Goal: Transaction & Acquisition: Purchase product/service

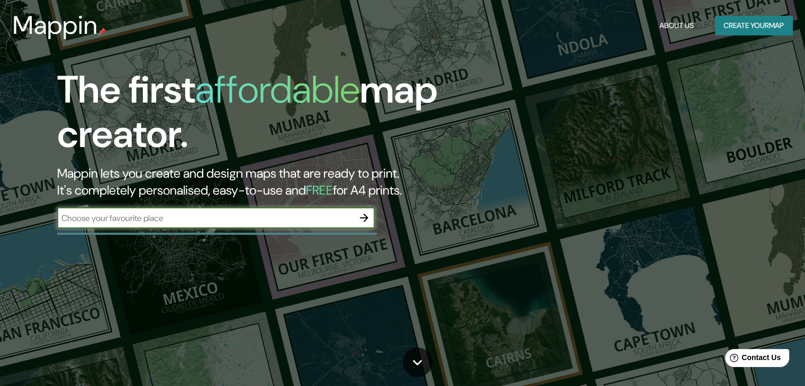
click at [752, 26] on button "Create your map" at bounding box center [753, 26] width 77 height 20
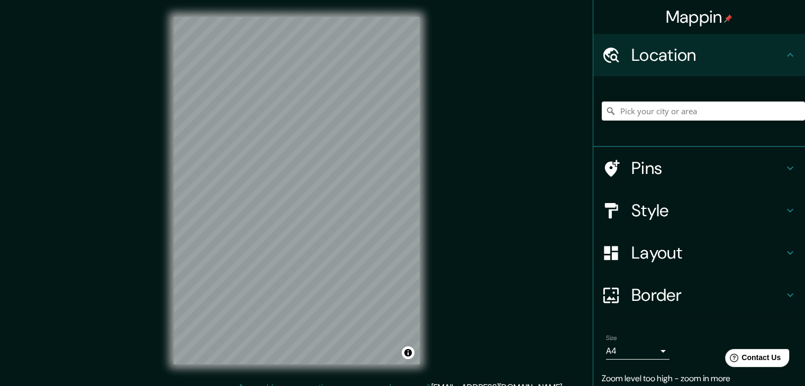
click at [431, 145] on div "© Mapbox © OpenStreetMap Improve this map" at bounding box center [297, 191] width 280 height 382
click at [695, 113] on input "Pick your city or area" at bounding box center [703, 111] width 203 height 19
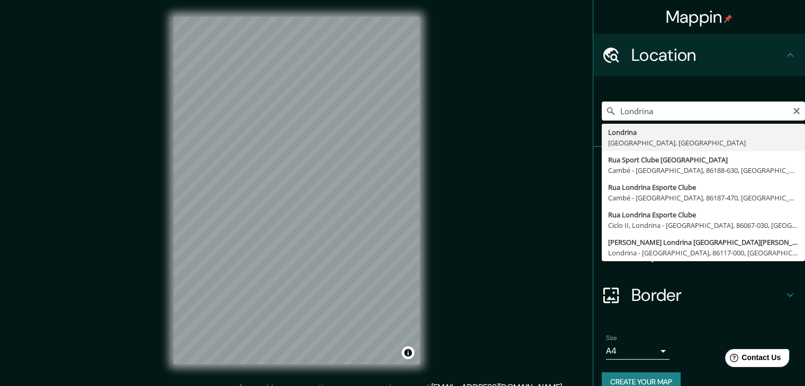
type input "Londrina, [GEOGRAPHIC_DATA], [GEOGRAPHIC_DATA]"
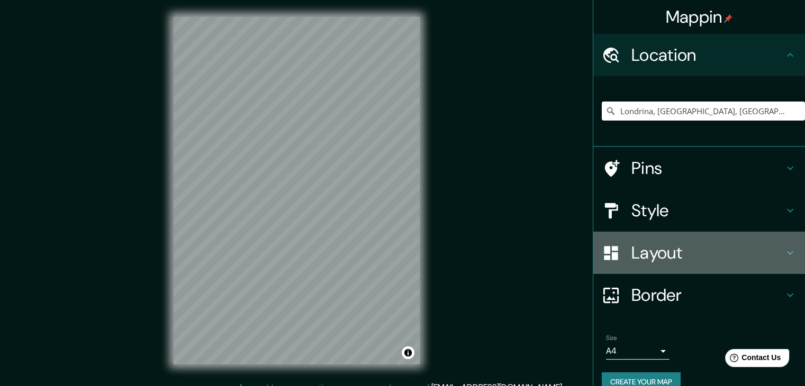
click at [675, 246] on h4 "Layout" at bounding box center [707, 252] width 152 height 21
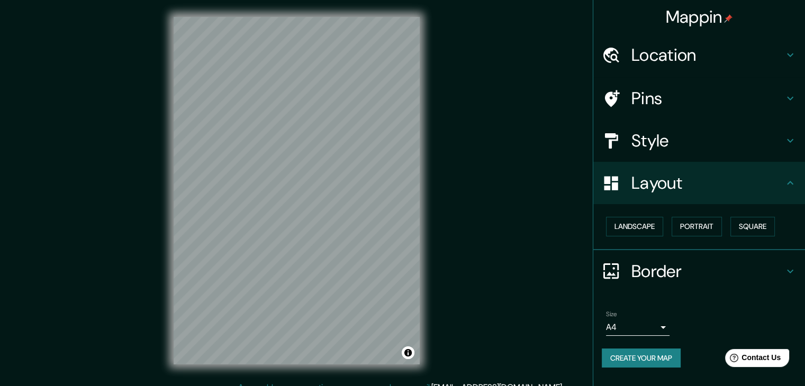
click at [674, 178] on h4 "Layout" at bounding box center [707, 183] width 152 height 21
click at [702, 147] on h4 "Style" at bounding box center [707, 140] width 152 height 21
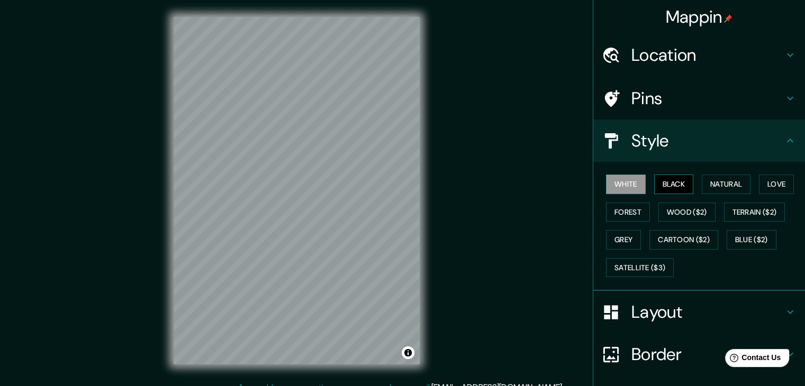
click at [668, 192] on button "Black" at bounding box center [674, 185] width 40 height 20
click at [749, 111] on div "Pins" at bounding box center [699, 98] width 212 height 42
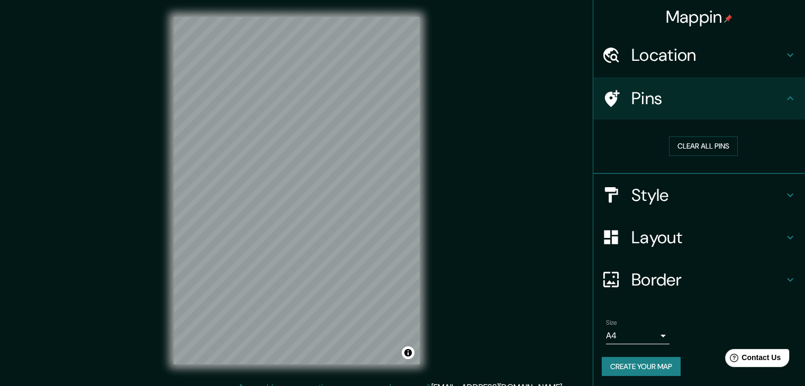
click at [750, 108] on div "Pins" at bounding box center [699, 98] width 212 height 42
click at [754, 200] on h4 "Style" at bounding box center [707, 195] width 152 height 21
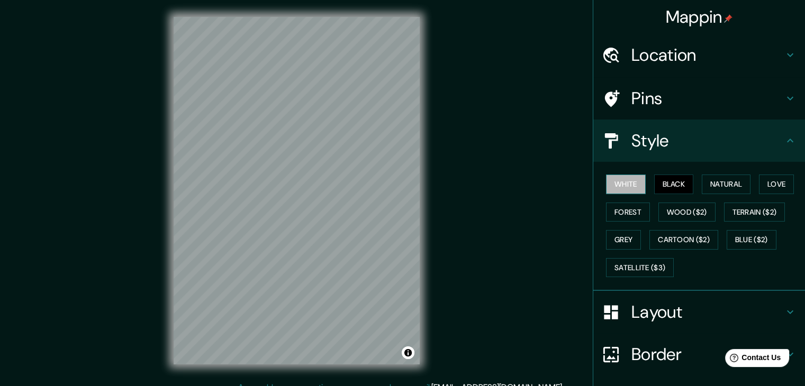
click at [631, 182] on button "White" at bounding box center [626, 185] width 40 height 20
click at [661, 191] on button "Black" at bounding box center [674, 185] width 40 height 20
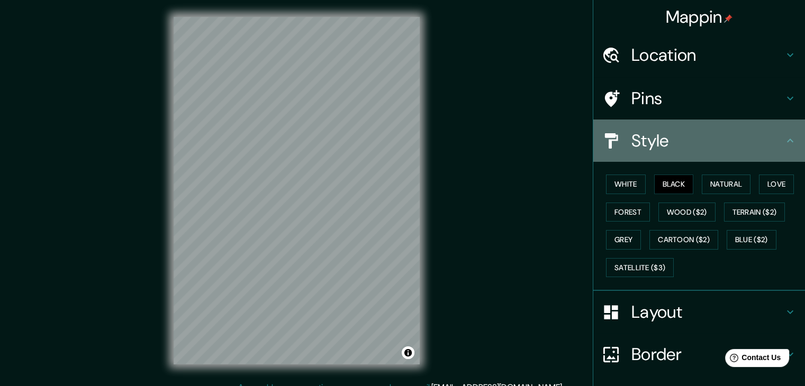
click at [688, 141] on h4 "Style" at bounding box center [707, 140] width 152 height 21
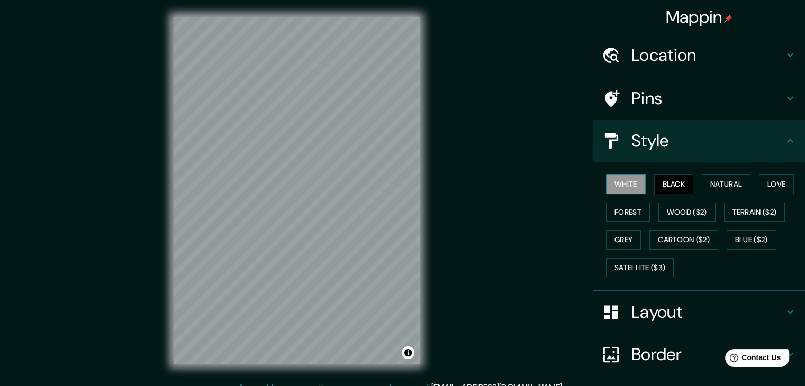
click at [620, 187] on button "White" at bounding box center [626, 185] width 40 height 20
click at [775, 135] on h4 "Style" at bounding box center [707, 140] width 152 height 21
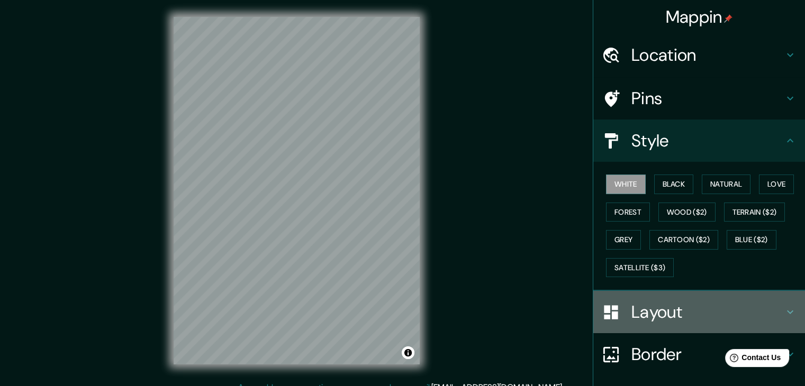
click at [666, 304] on h4 "Layout" at bounding box center [707, 312] width 152 height 21
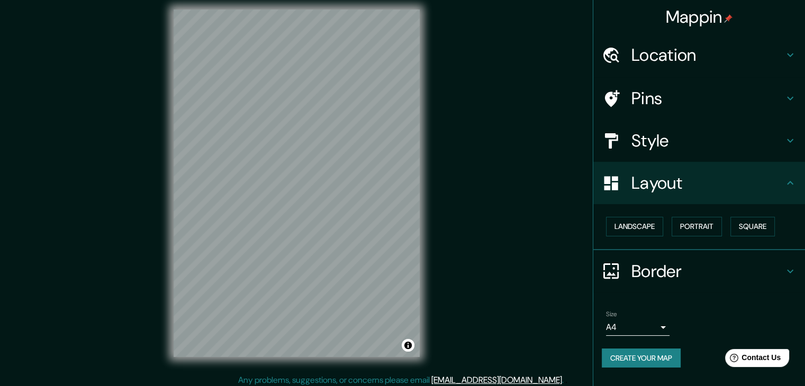
scroll to position [12, 0]
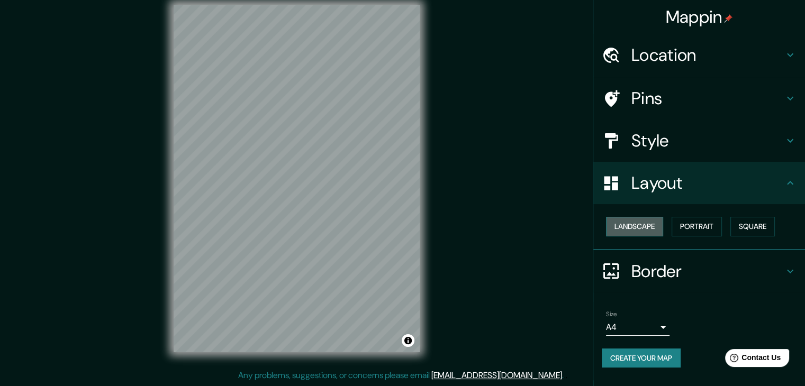
click at [643, 234] on button "Landscape" at bounding box center [634, 227] width 57 height 20
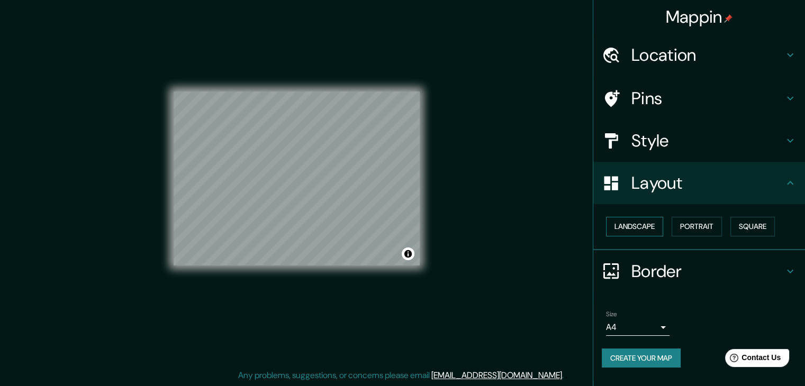
click at [643, 234] on button "Landscape" at bounding box center [634, 227] width 57 height 20
click at [702, 232] on button "Portrait" at bounding box center [697, 227] width 50 height 20
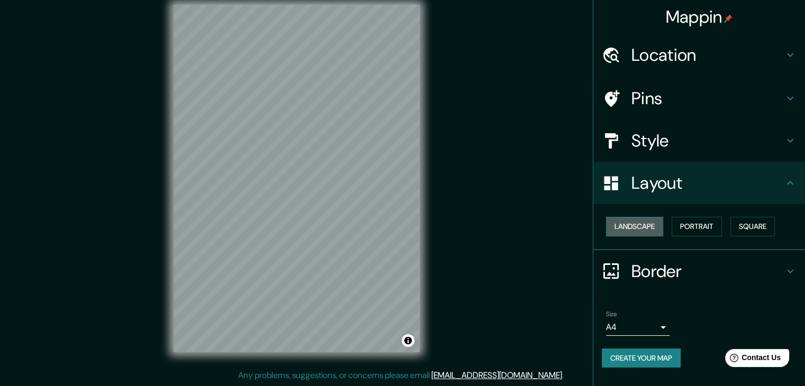
click at [660, 219] on button "Landscape" at bounding box center [634, 227] width 57 height 20
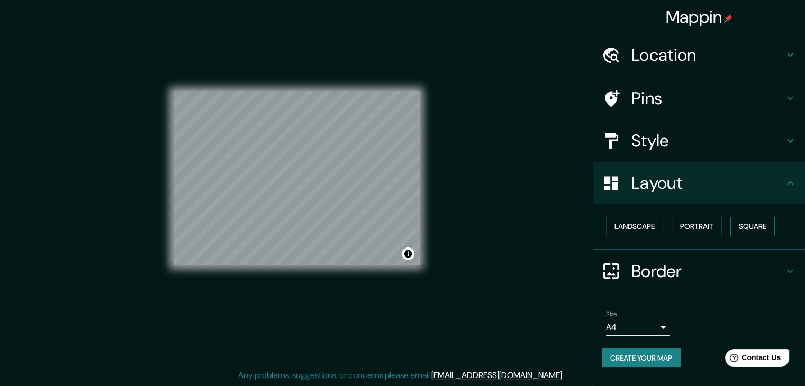
click at [765, 228] on button "Square" at bounding box center [752, 227] width 44 height 20
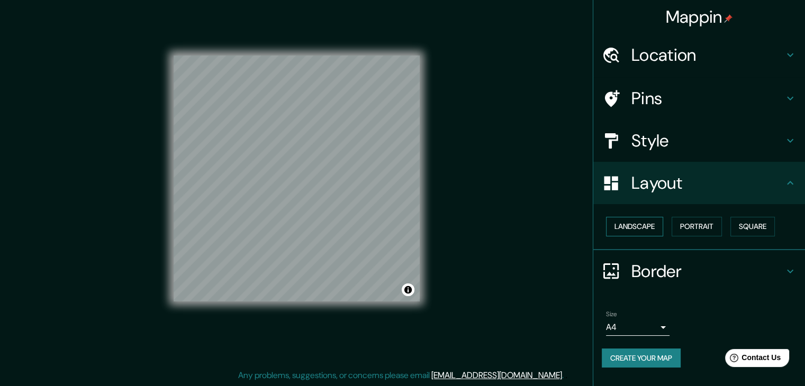
drag, startPoint x: 616, startPoint y: 233, endPoint x: 621, endPoint y: 229, distance: 6.7
click at [616, 233] on button "Landscape" at bounding box center [634, 227] width 57 height 20
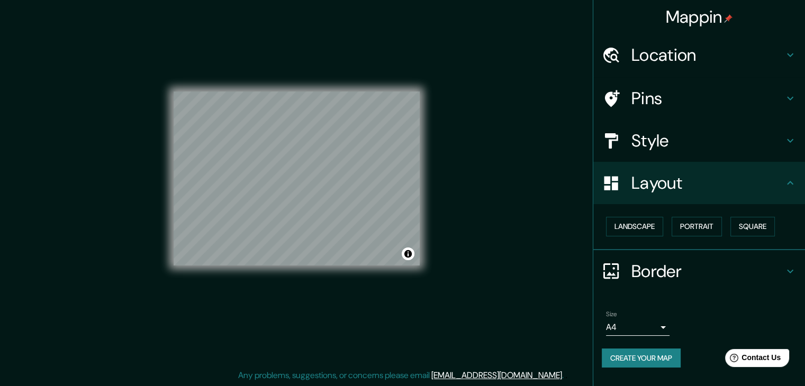
drag, startPoint x: 477, startPoint y: 168, endPoint x: 482, endPoint y: 180, distance: 13.4
click at [482, 180] on div "Mappin Location [GEOGRAPHIC_DATA], [GEOGRAPHIC_DATA], [GEOGRAPHIC_DATA] Pins St…" at bounding box center [402, 187] width 805 height 398
click at [746, 273] on h4 "Border" at bounding box center [707, 271] width 152 height 21
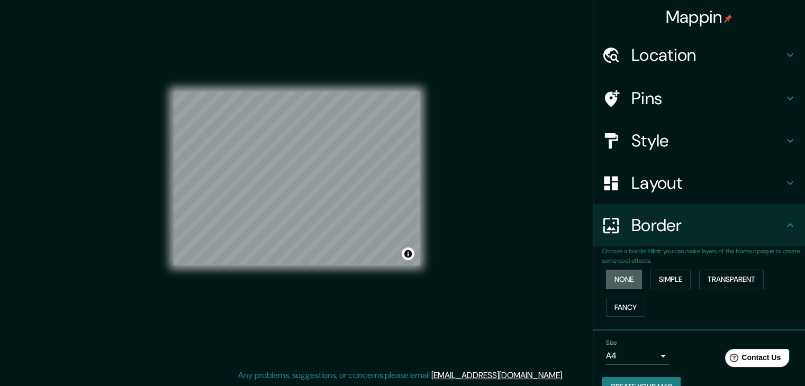
click at [629, 281] on button "None" at bounding box center [624, 280] width 36 height 20
click at [663, 280] on button "Simple" at bounding box center [670, 280] width 40 height 20
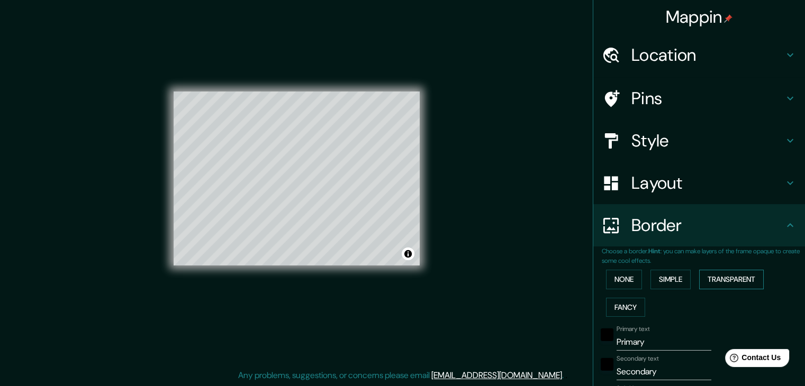
click at [708, 279] on button "Transparent" at bounding box center [731, 280] width 65 height 20
click at [606, 278] on button "None" at bounding box center [624, 280] width 36 height 20
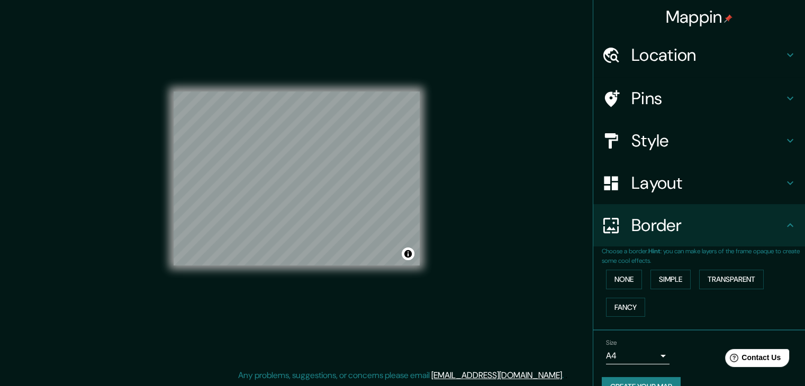
click at [696, 193] on h4 "Layout" at bounding box center [707, 183] width 152 height 21
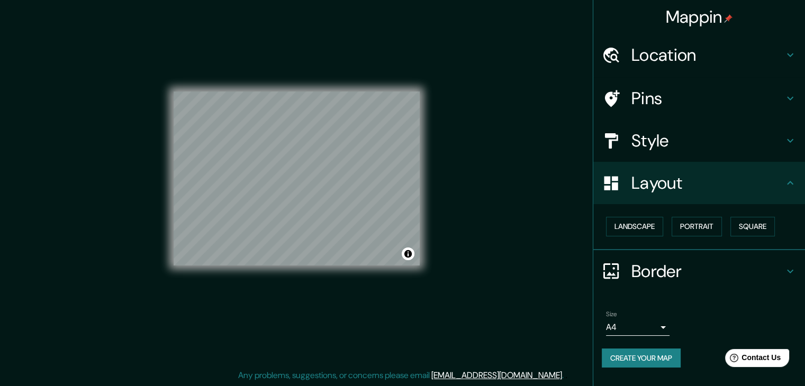
click at [764, 123] on div "Style" at bounding box center [699, 141] width 212 height 42
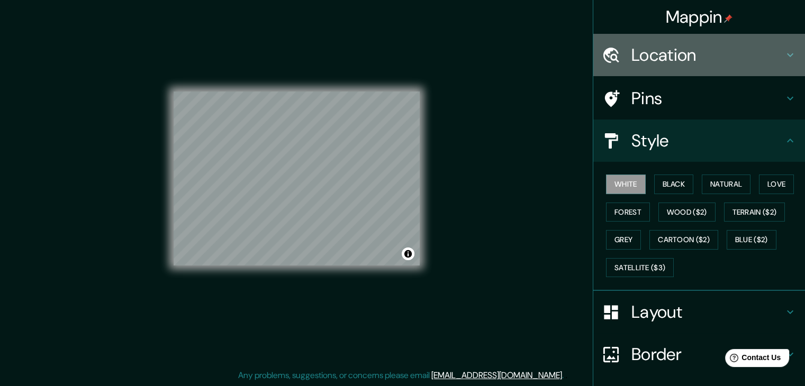
click at [758, 58] on h4 "Location" at bounding box center [707, 54] width 152 height 21
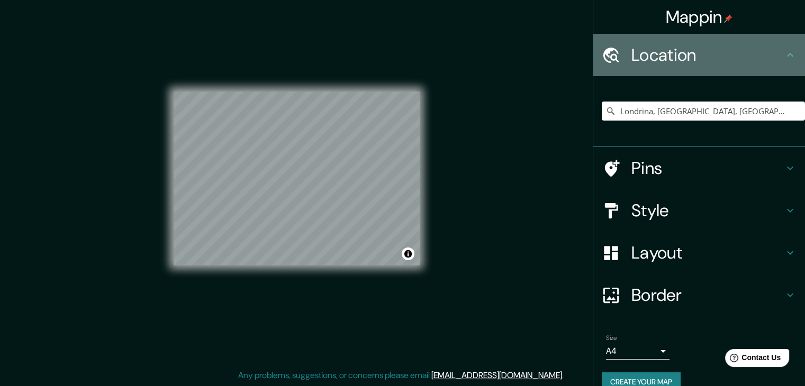
click at [756, 54] on h4 "Location" at bounding box center [707, 54] width 152 height 21
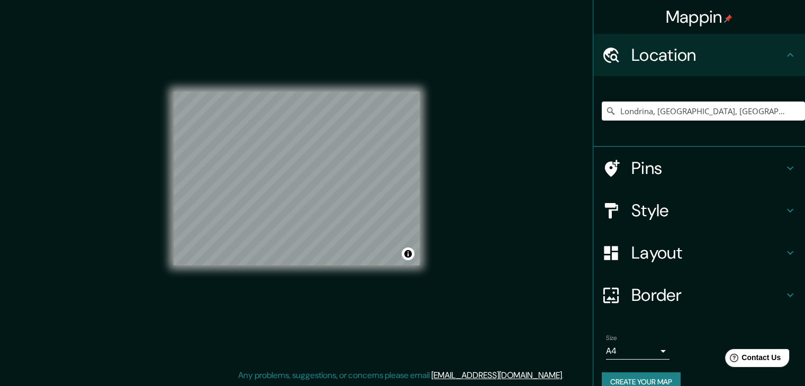
click at [674, 164] on h4 "Pins" at bounding box center [707, 168] width 152 height 21
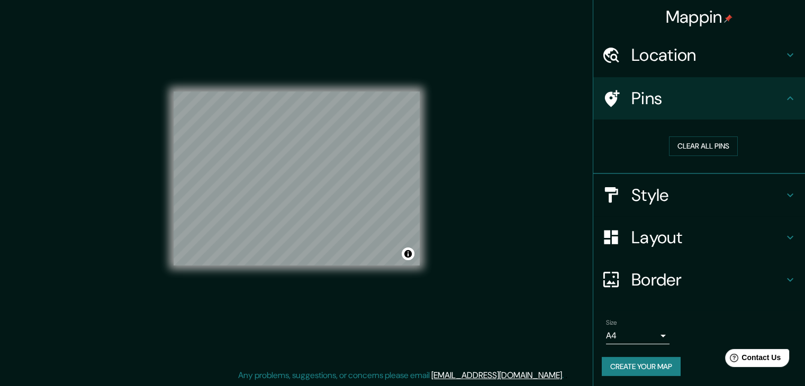
click at [649, 365] on button "Create your map" at bounding box center [641, 367] width 79 height 20
click at [638, 335] on body "Mappin Location [GEOGRAPHIC_DATA], [GEOGRAPHIC_DATA], [GEOGRAPHIC_DATA] Pins Cl…" at bounding box center [402, 181] width 805 height 386
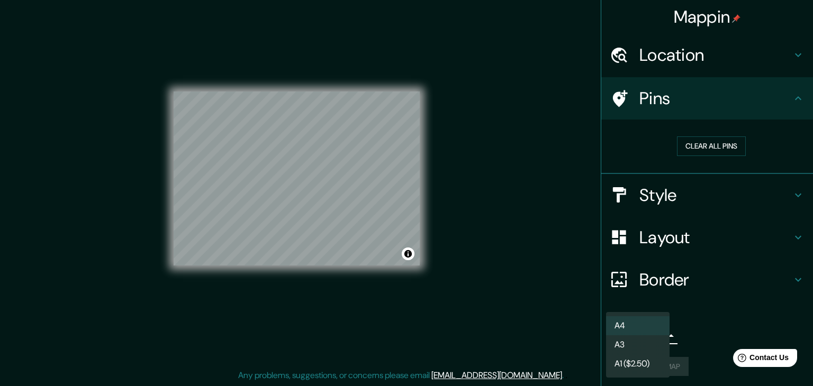
click at [646, 347] on li "A3" at bounding box center [638, 344] width 64 height 19
type input "a4"
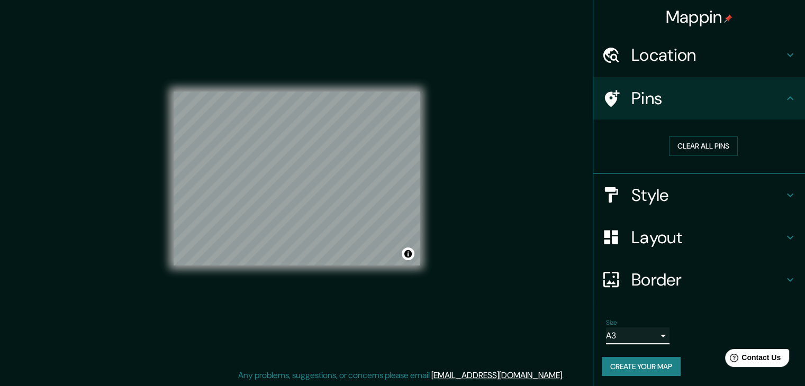
scroll to position [0, 0]
click at [650, 365] on button "Create your map" at bounding box center [641, 367] width 79 height 20
click at [630, 365] on button "Create your map" at bounding box center [641, 367] width 79 height 20
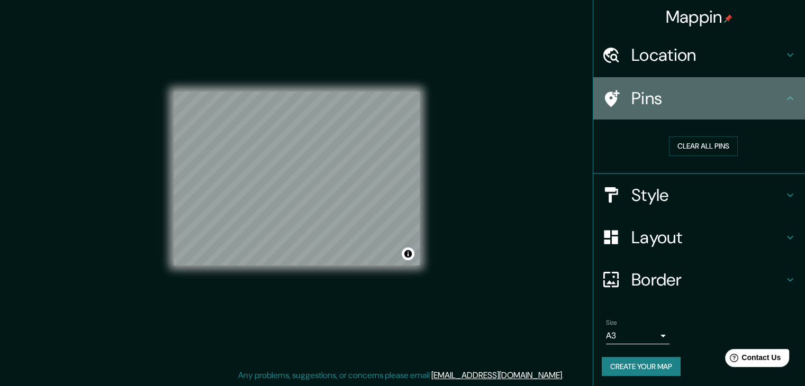
click at [770, 104] on h4 "Pins" at bounding box center [707, 98] width 152 height 21
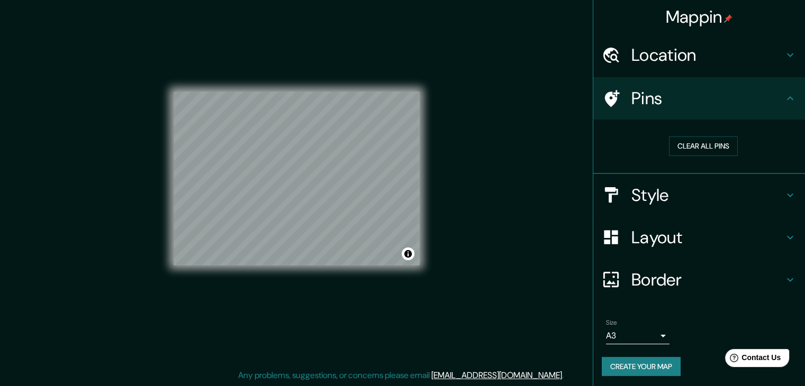
click at [765, 113] on div "Pins" at bounding box center [699, 98] width 212 height 42
click at [784, 104] on icon at bounding box center [790, 98] width 13 height 13
click at [784, 98] on icon at bounding box center [790, 98] width 13 height 13
click at [762, 200] on h4 "Style" at bounding box center [707, 195] width 152 height 21
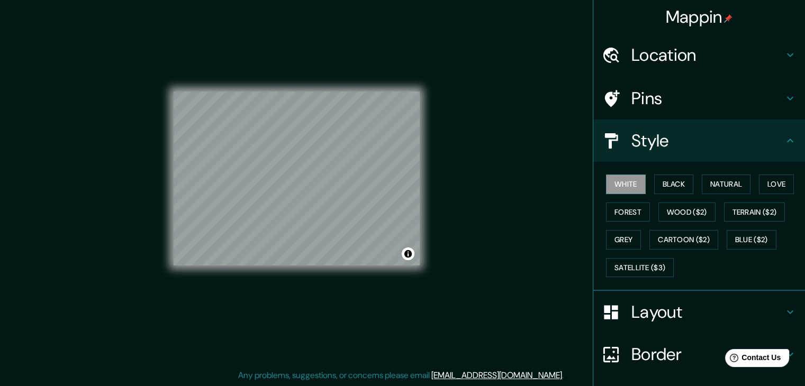
click at [785, 150] on div "Style" at bounding box center [699, 141] width 212 height 42
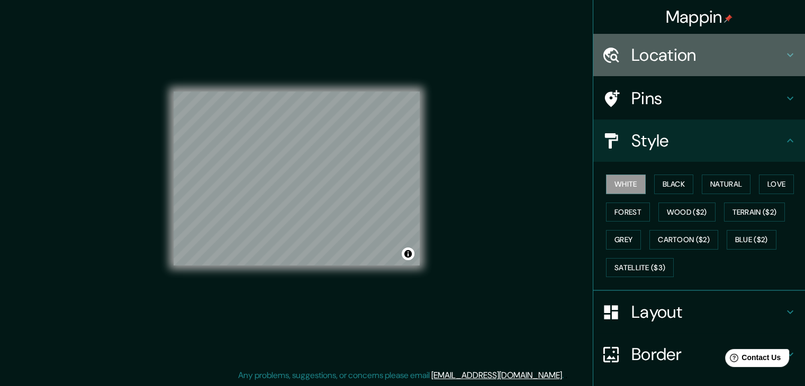
click at [788, 44] on div "Location" at bounding box center [699, 55] width 212 height 42
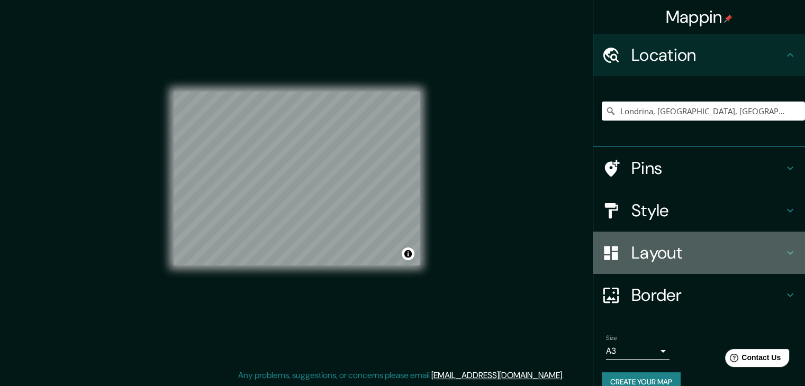
click at [751, 255] on h4 "Layout" at bounding box center [707, 252] width 152 height 21
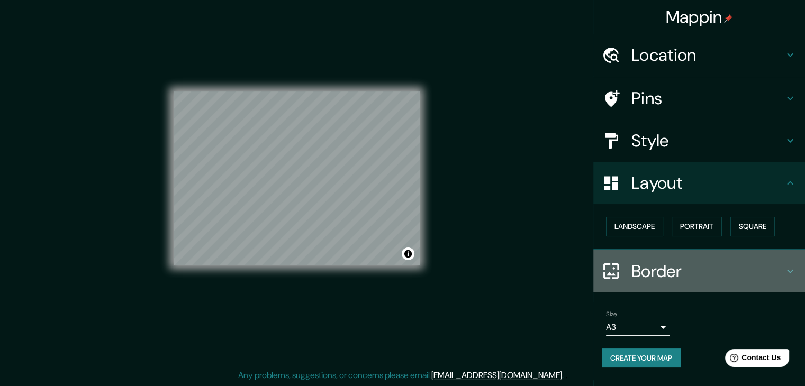
click at [769, 268] on h4 "Border" at bounding box center [707, 271] width 152 height 21
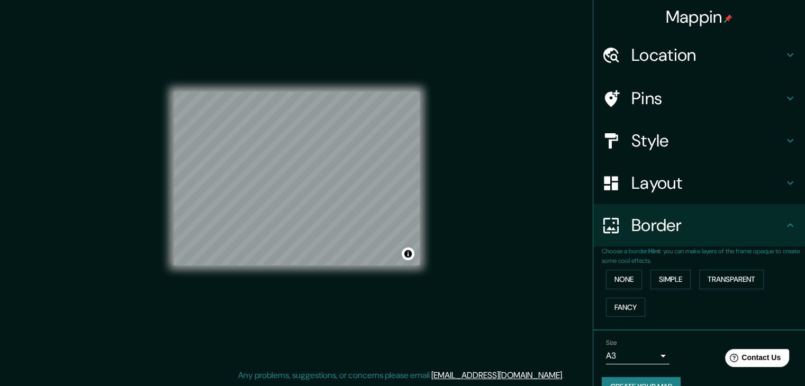
click at [785, 188] on icon at bounding box center [790, 183] width 13 height 13
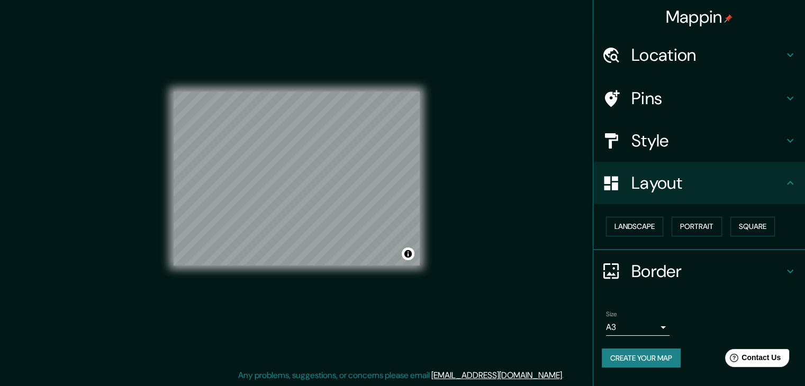
click at [774, 159] on div "Style" at bounding box center [699, 141] width 212 height 42
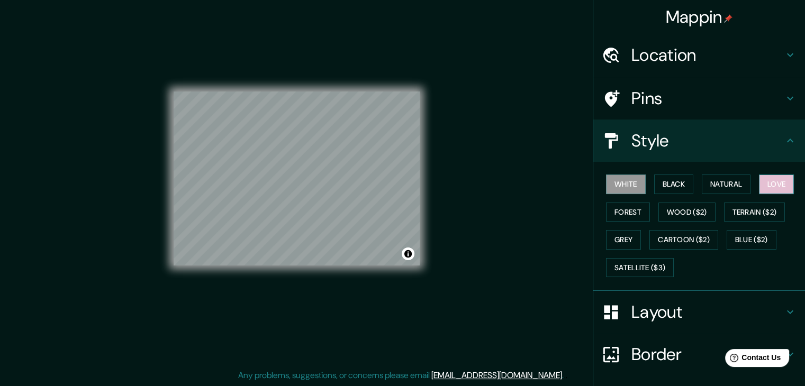
click at [776, 186] on button "Love" at bounding box center [776, 185] width 35 height 20
click at [625, 204] on button "Forest" at bounding box center [628, 213] width 44 height 20
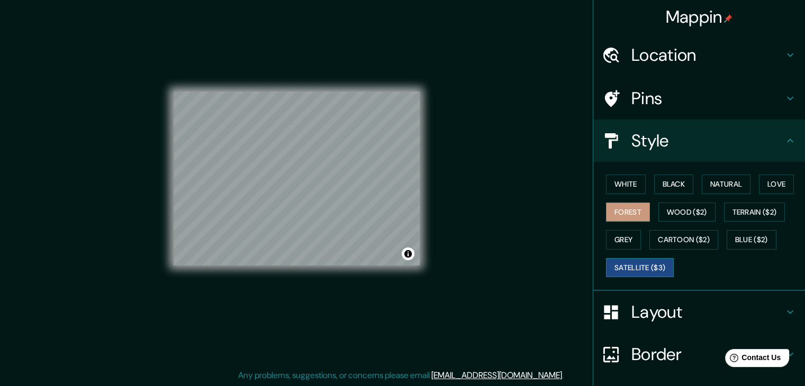
click at [648, 265] on button "Satellite ($3)" at bounding box center [640, 268] width 68 height 20
click at [749, 239] on button "Blue ($2)" at bounding box center [752, 240] width 50 height 20
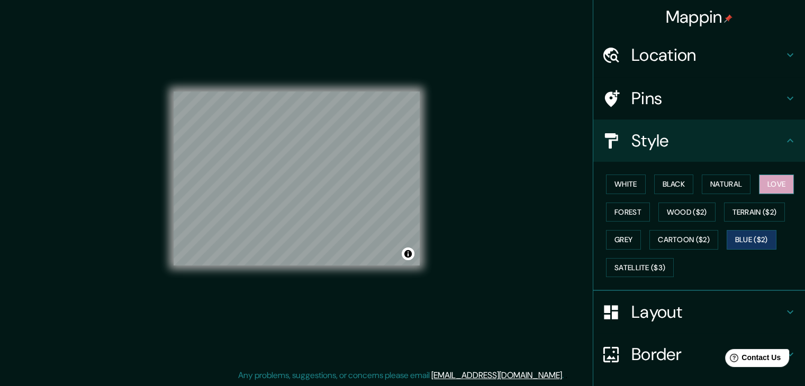
click at [775, 191] on button "Love" at bounding box center [776, 185] width 35 height 20
drag, startPoint x: 420, startPoint y: 265, endPoint x: 422, endPoint y: 270, distance: 5.5
click at [422, 270] on div "© Mapbox © OpenStreetMap Improve this map" at bounding box center [297, 179] width 280 height 382
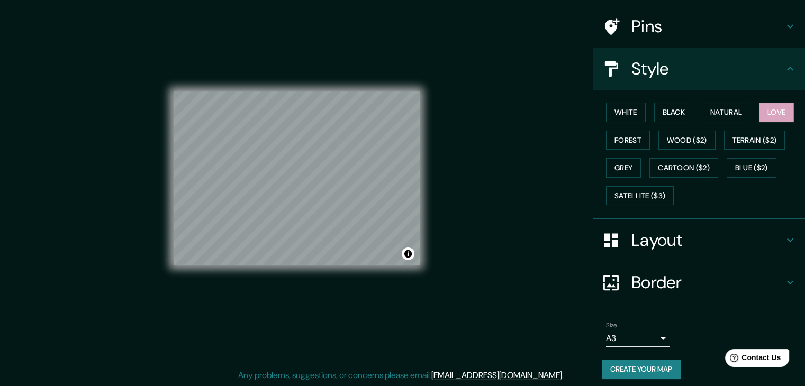
scroll to position [76, 0]
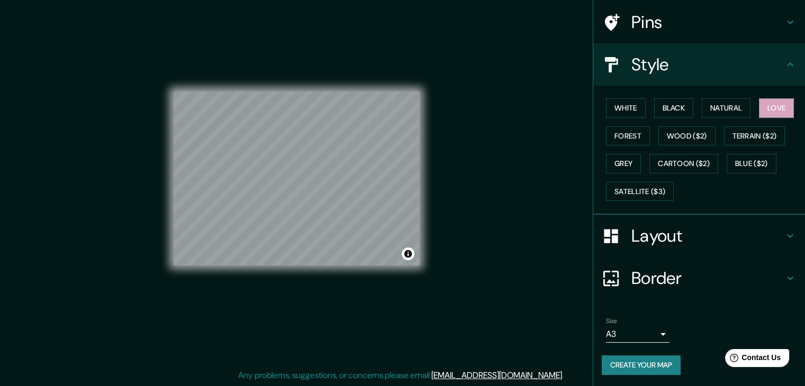
click at [646, 356] on button "Create your map" at bounding box center [641, 366] width 79 height 20
click at [374, 192] on div at bounding box center [370, 196] width 8 height 8
